Goal: Find specific page/section: Find specific page/section

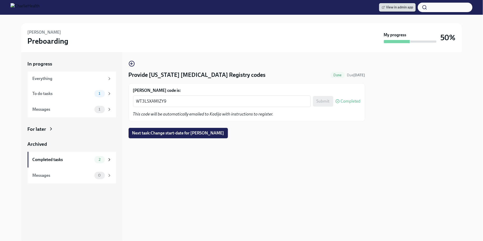
click at [402, 10] on link "View in admin app" at bounding box center [397, 7] width 37 height 8
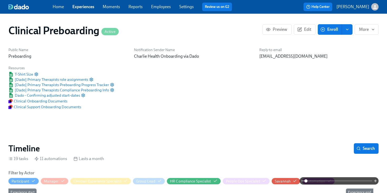
click at [163, 10] on div "Home Experiences Moments Reports Employees Settings Review us on G2" at bounding box center [144, 7] width 183 height 8
click at [162, 7] on link "Employees" at bounding box center [161, 6] width 20 height 5
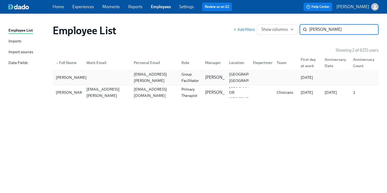
type input "[PERSON_NAME]"
click at [73, 77] on div "[PERSON_NAME]" at bounding box center [71, 77] width 35 height 6
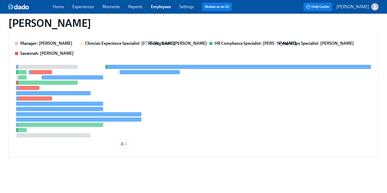
scroll to position [150, 0]
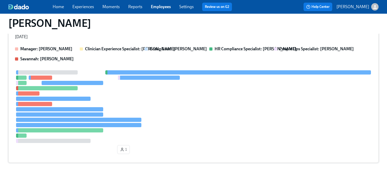
click at [223, 57] on div "Manager: [PERSON_NAME] Clinician Experience Specialist: [PERSON_NAME] Group Lea…" at bounding box center [193, 54] width 357 height 16
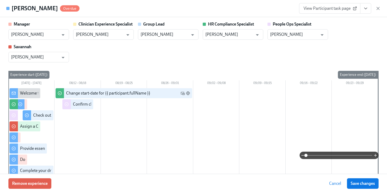
click at [184, 49] on div "Manager [PERSON_NAME] ​ Clinician Experience Specialist [PERSON_NAME] ​ Group L…" at bounding box center [193, 41] width 370 height 41
click at [193, 49] on div "Manager [PERSON_NAME] ​ Clinician Experience Specialist [PERSON_NAME] ​ Group L…" at bounding box center [193, 41] width 370 height 41
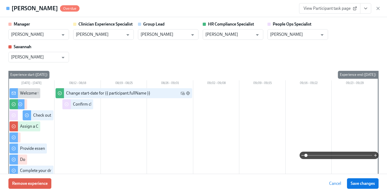
click at [193, 49] on div "Manager [PERSON_NAME] ​ Clinician Experience Specialist [PERSON_NAME] ​ Group L…" at bounding box center [193, 41] width 370 height 41
